Goal: Task Accomplishment & Management: Manage account settings

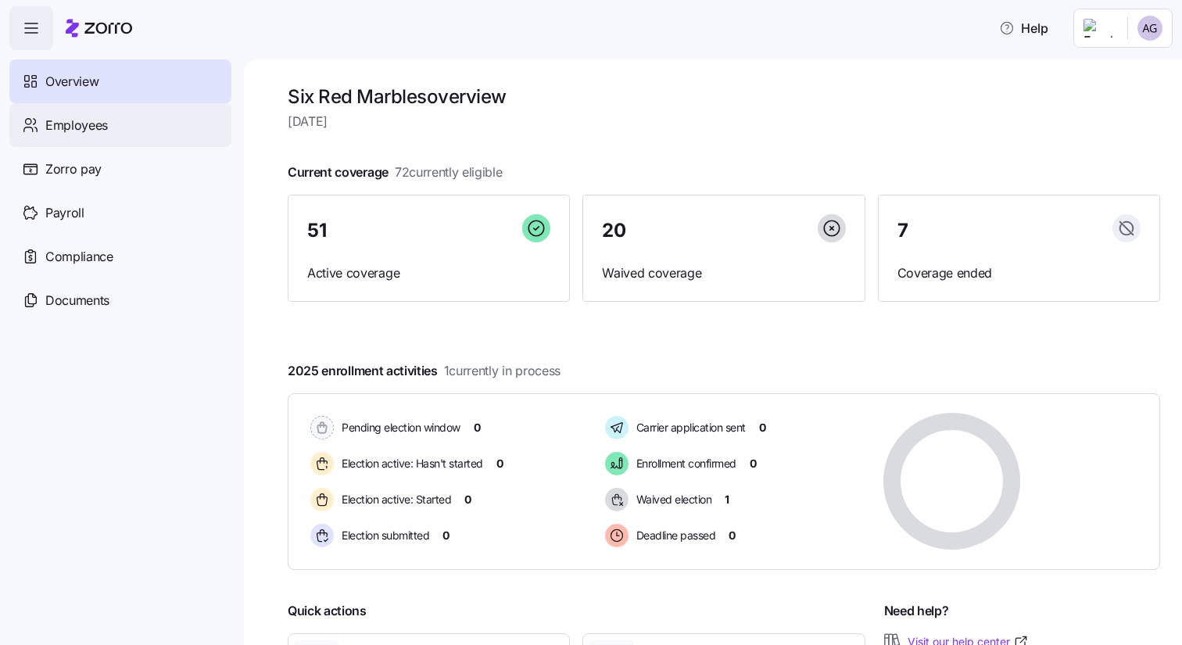
click at [66, 125] on span "Employees" at bounding box center [76, 126] width 63 height 20
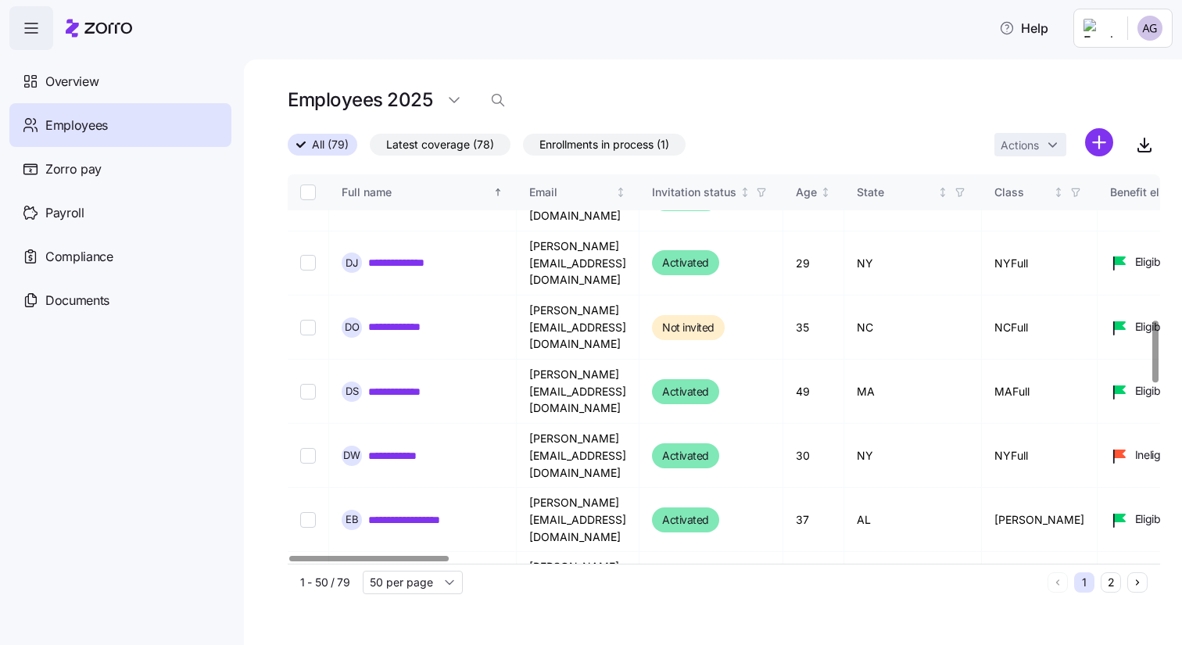
scroll to position [882, 0]
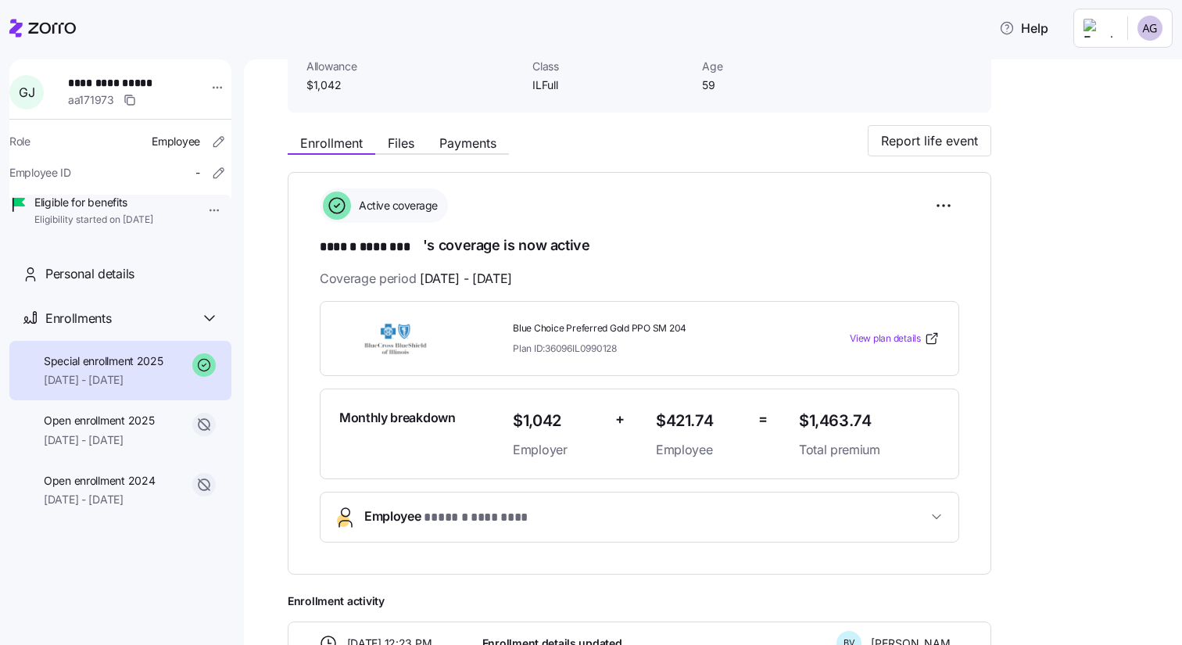
scroll to position [113, 0]
